Goal: Task Accomplishment & Management: Use online tool/utility

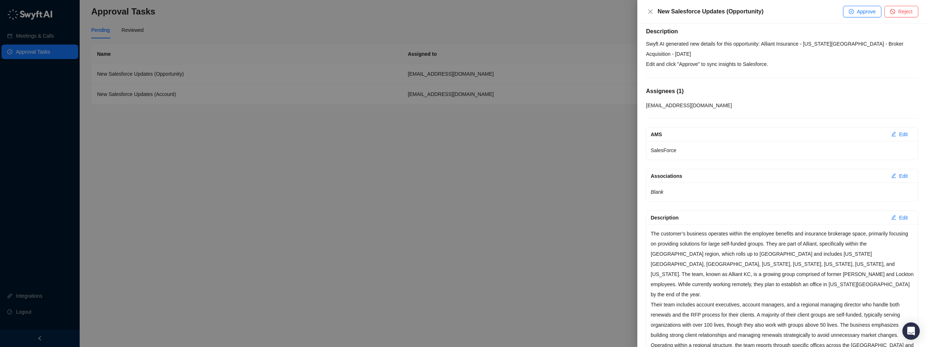
scroll to position [5, 0]
click at [492, 215] on div at bounding box center [463, 173] width 927 height 347
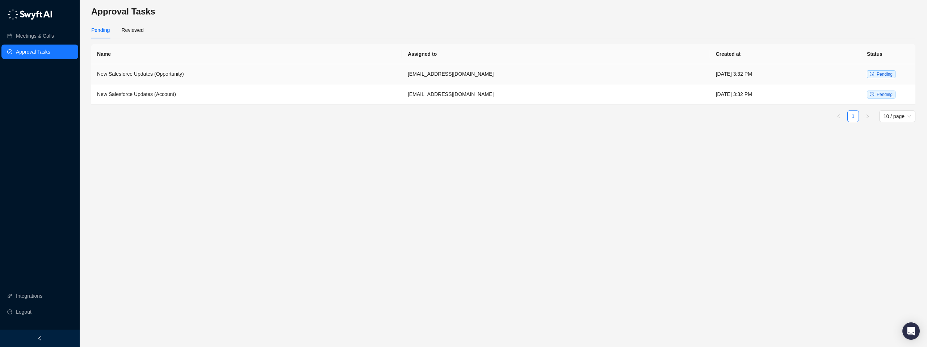
click at [156, 75] on td "New Salesforce Updates (Opportunity)" at bounding box center [246, 74] width 311 height 20
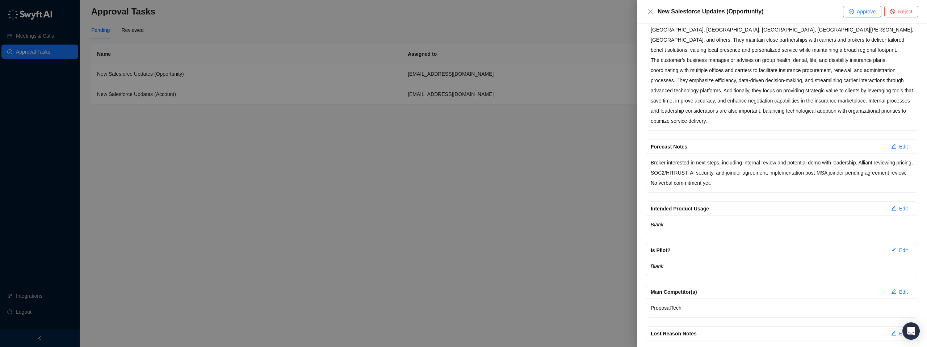
scroll to position [301, 0]
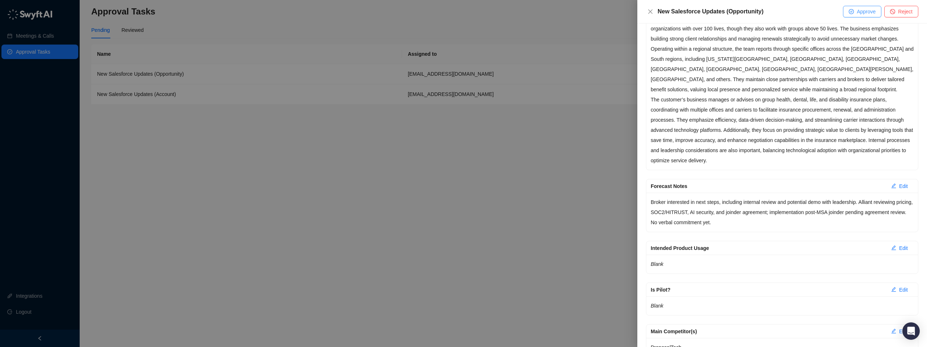
click at [859, 12] on span "Approve" at bounding box center [866, 12] width 19 height 8
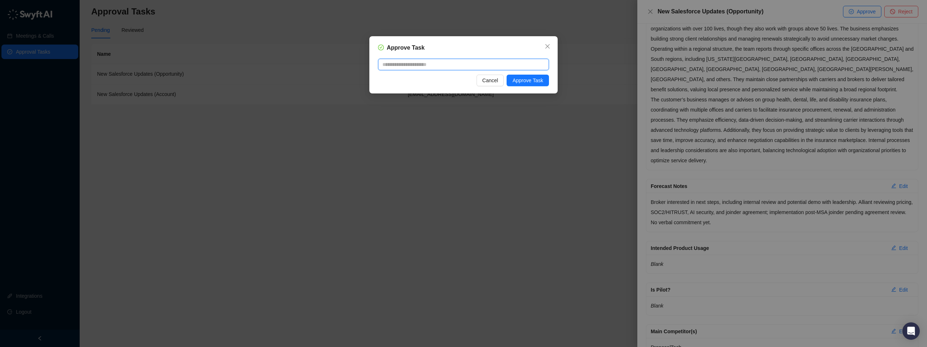
click at [448, 67] on textarea at bounding box center [463, 65] width 171 height 12
click at [528, 80] on span "Approve Task" at bounding box center [527, 80] width 31 height 8
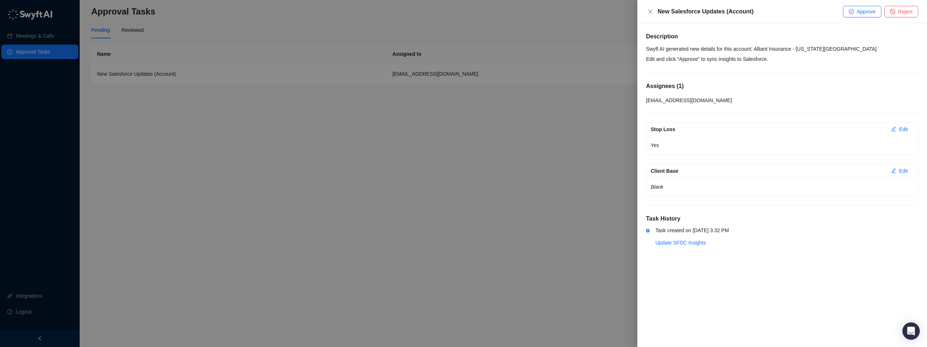
click at [843, 51] on p "Swyft AI generated new details for this account: Alliant Insurance - [US_STATE]…" at bounding box center [782, 54] width 272 height 20
click at [857, 12] on span "Approve" at bounding box center [866, 12] width 19 height 8
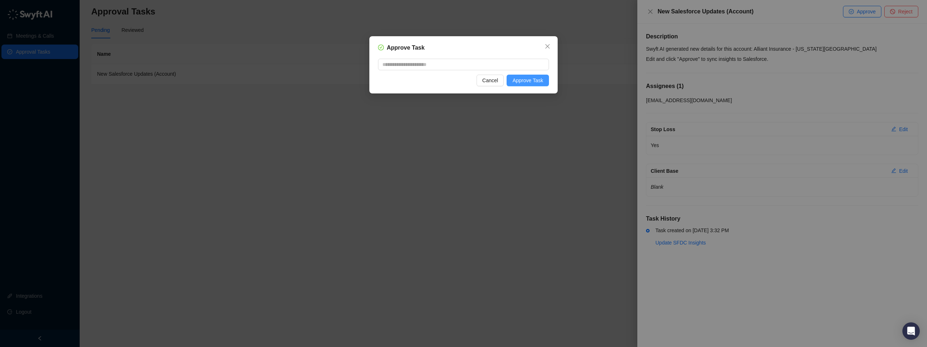
click at [537, 80] on span "Approve Task" at bounding box center [527, 80] width 31 height 8
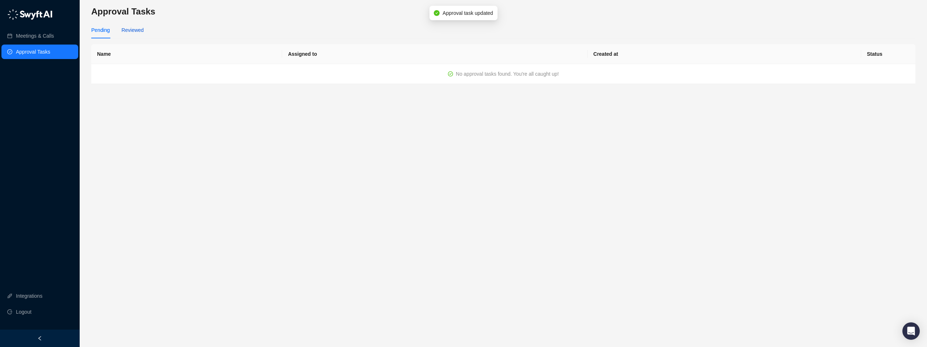
click at [136, 30] on div "Reviewed" at bounding box center [132, 30] width 22 height 8
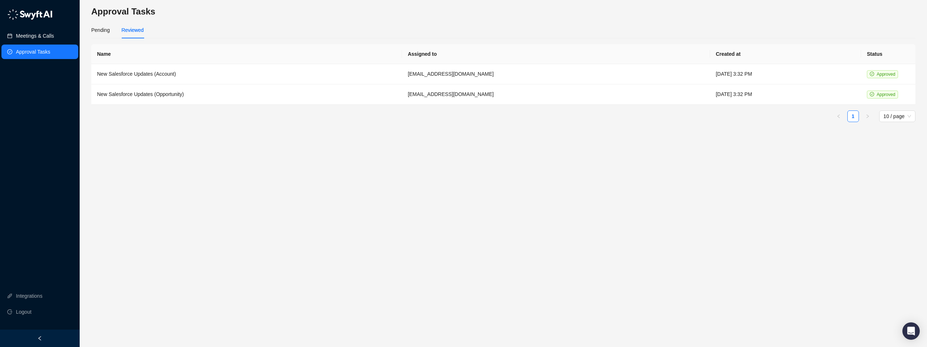
click at [39, 34] on link "Meetings & Calls" at bounding box center [35, 36] width 38 height 14
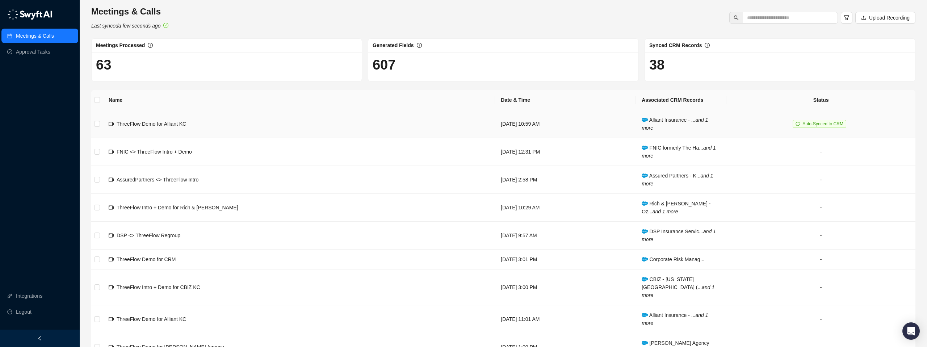
click at [159, 125] on span "ThreeFlow Demo for Alliant KC" at bounding box center [152, 124] width 70 height 6
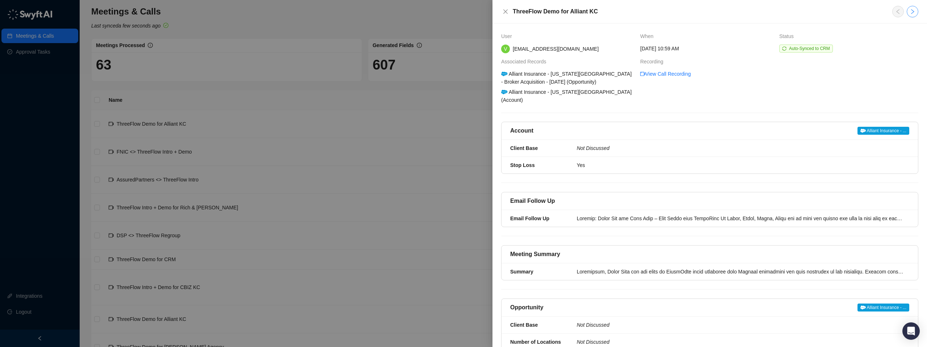
click at [912, 12] on icon "right" at bounding box center [912, 12] width 6 height 6
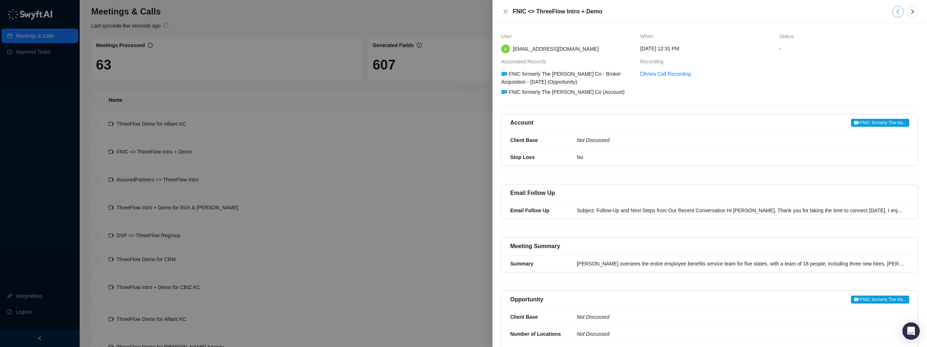
click at [896, 13] on icon "left" at bounding box center [898, 12] width 6 height 6
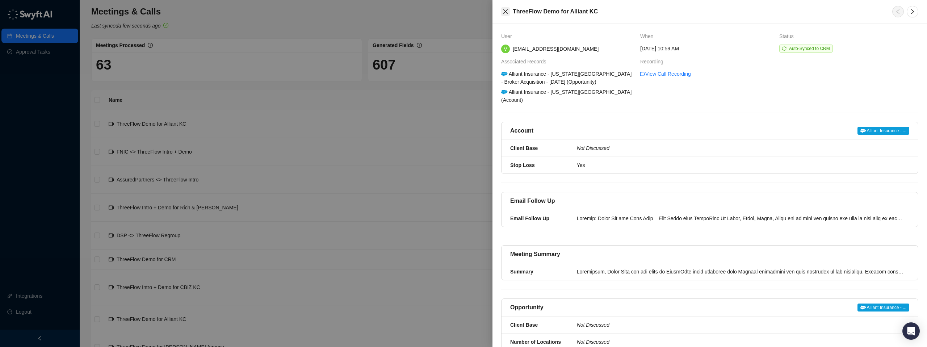
click at [505, 11] on icon "close" at bounding box center [506, 12] width 6 height 6
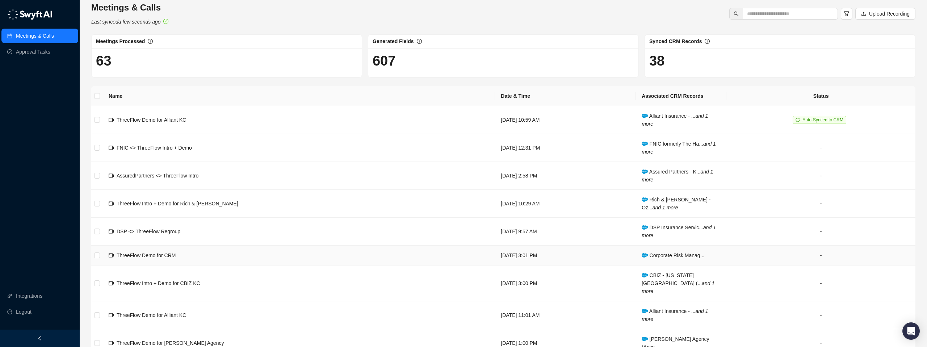
scroll to position [5, 0]
click at [231, 199] on td "ThreeFlow Intro + Demo for Rich & [PERSON_NAME]" at bounding box center [299, 203] width 392 height 28
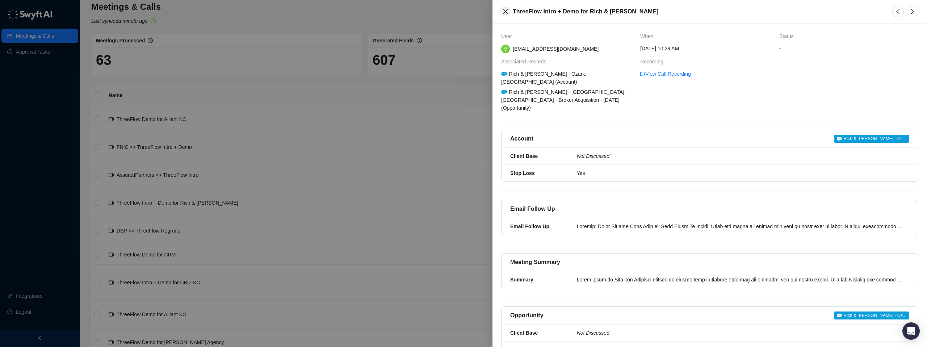
click at [508, 8] on button "Close" at bounding box center [505, 11] width 9 height 9
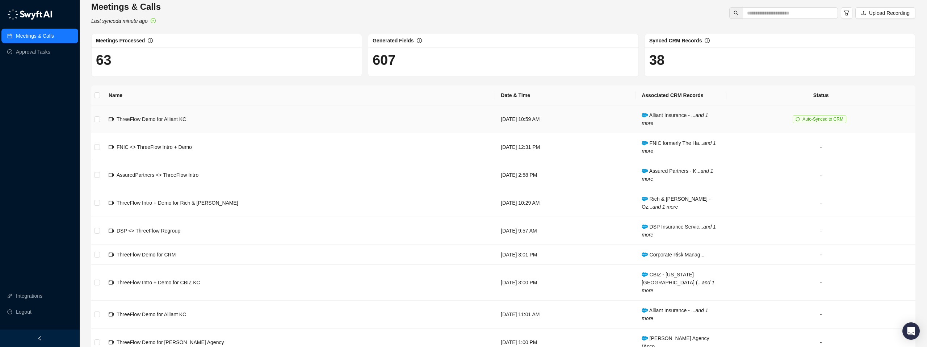
click at [173, 118] on span "ThreeFlow Demo for Alliant KC" at bounding box center [152, 119] width 70 height 6
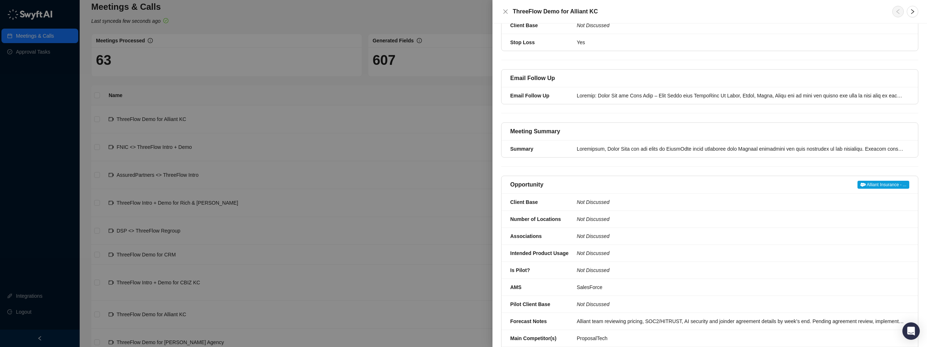
scroll to position [193, 0]
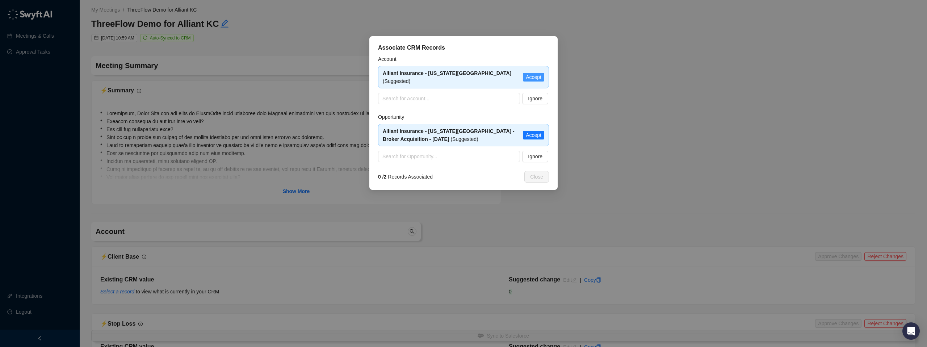
click at [534, 74] on span "Accept" at bounding box center [534, 77] width 16 height 8
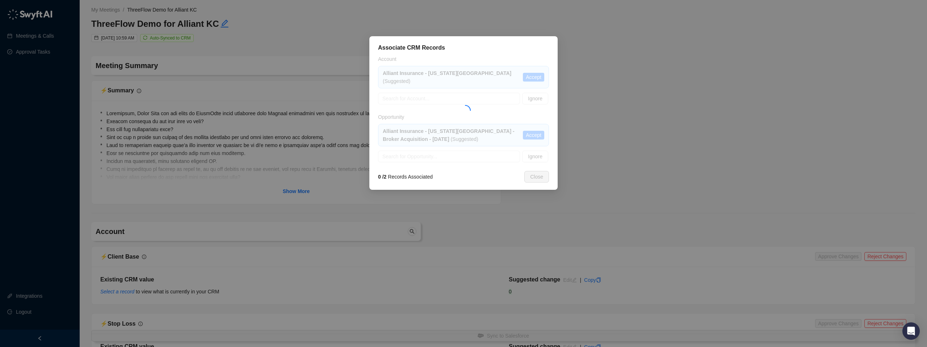
type textarea "**********"
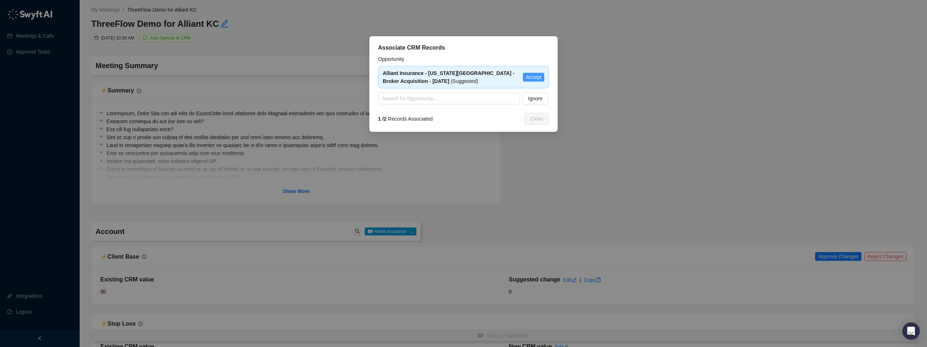
click at [534, 77] on span "Accept" at bounding box center [534, 77] width 16 height 8
type textarea "**********"
type input "**********"
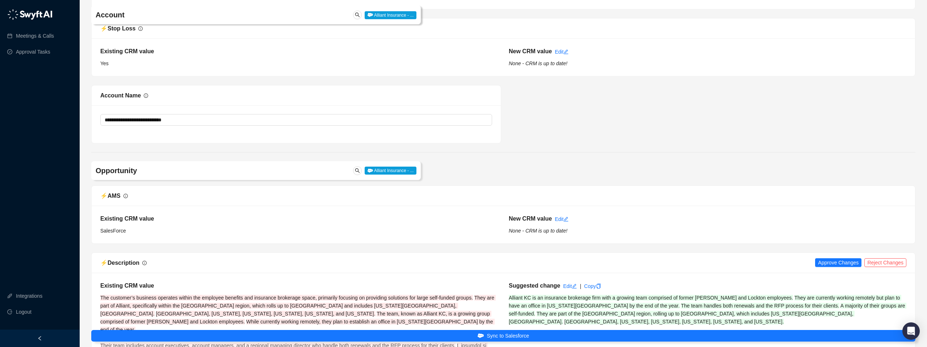
scroll to position [351, 0]
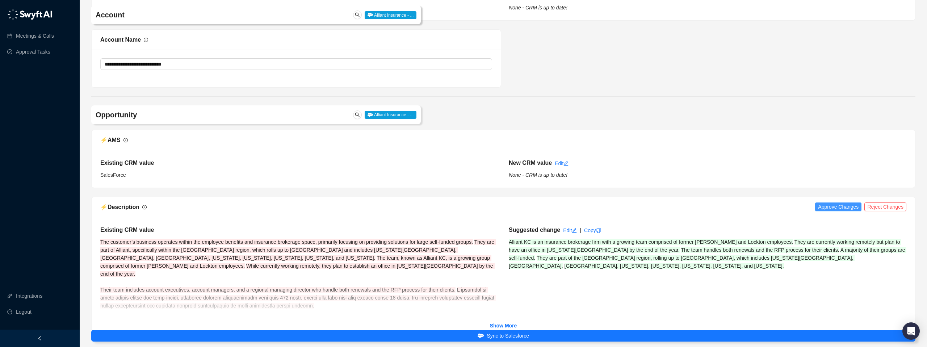
click at [837, 210] on span "Approve Changes" at bounding box center [838, 207] width 41 height 8
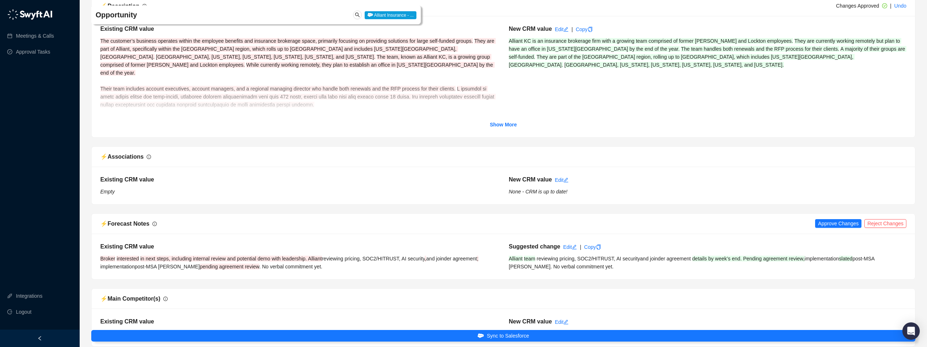
scroll to position [563, 0]
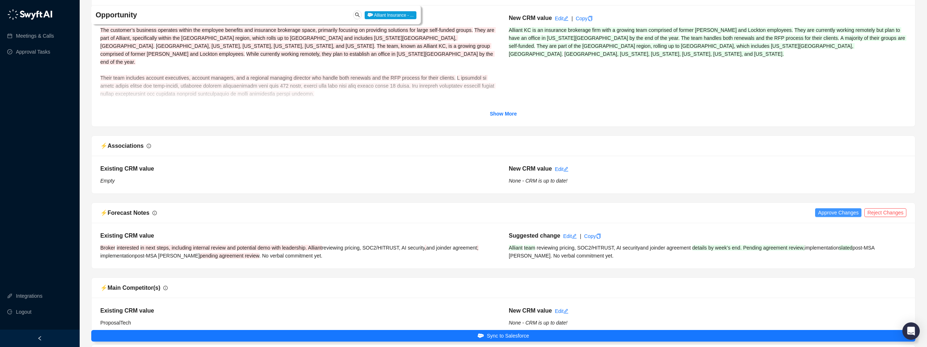
click at [833, 212] on span "Approve Changes" at bounding box center [838, 213] width 41 height 8
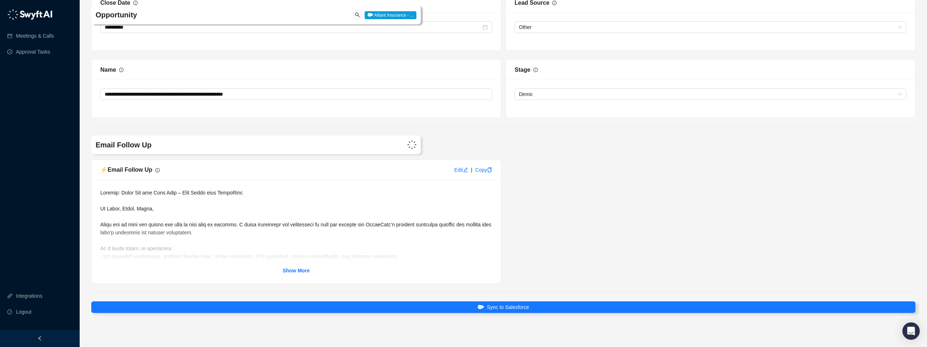
scroll to position [1390, 0]
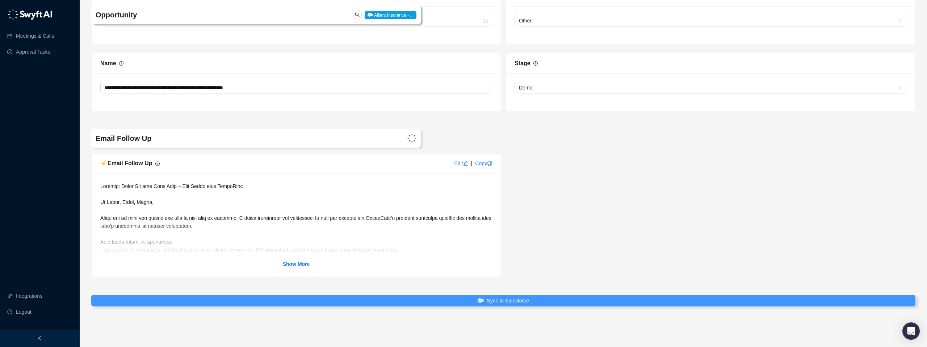
click at [504, 300] on span "Sync to Salesforce" at bounding box center [508, 301] width 42 height 8
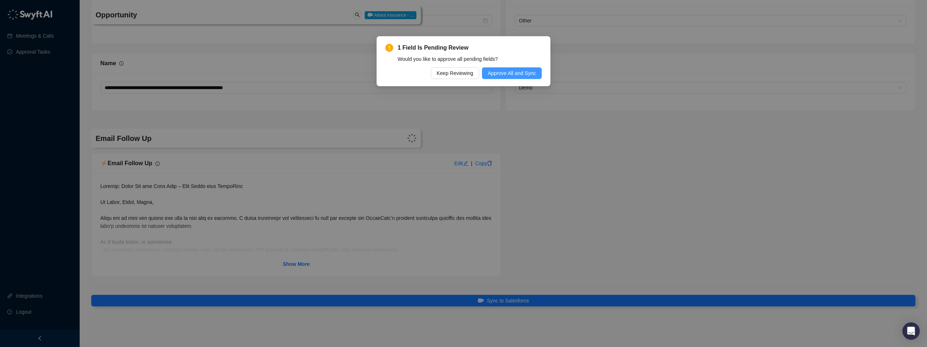
click at [507, 73] on span "Approve All and Sync" at bounding box center [512, 73] width 48 height 8
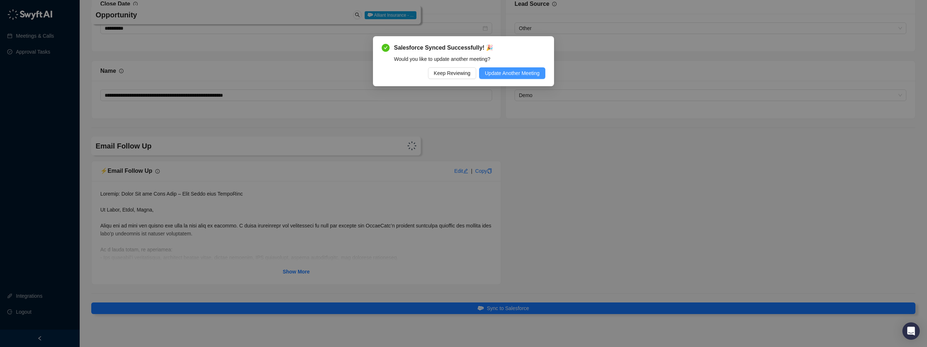
click at [492, 76] on span "Update Another Meeting" at bounding box center [512, 73] width 55 height 8
